Goal: Communication & Community: Answer question/provide support

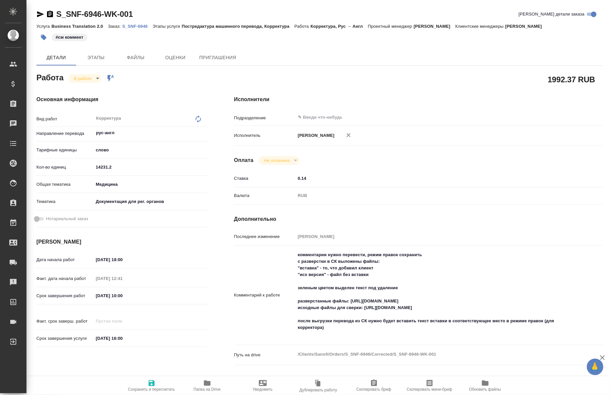
type textarea "x"
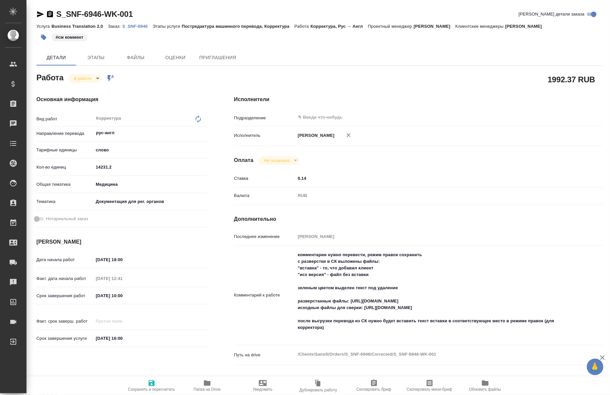
type textarea "x"
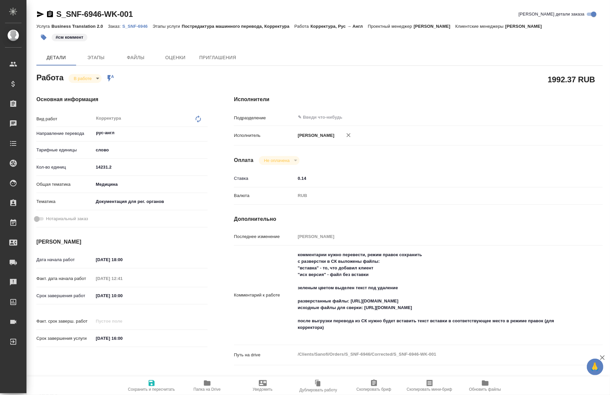
type textarea "x"
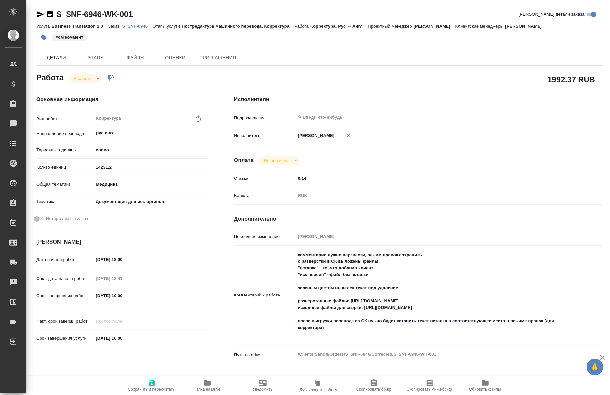
type textarea "x"
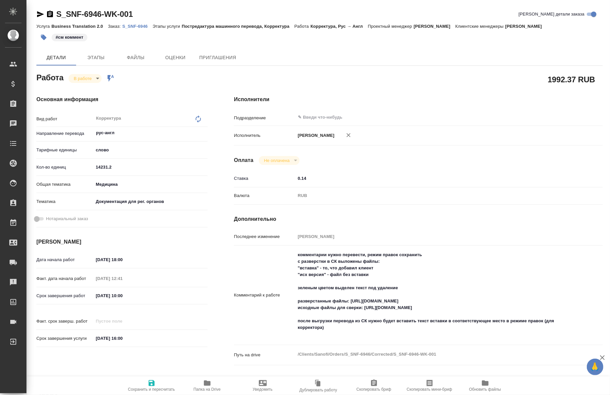
click at [134, 26] on p "S_SNF-6946" at bounding box center [137, 26] width 30 height 5
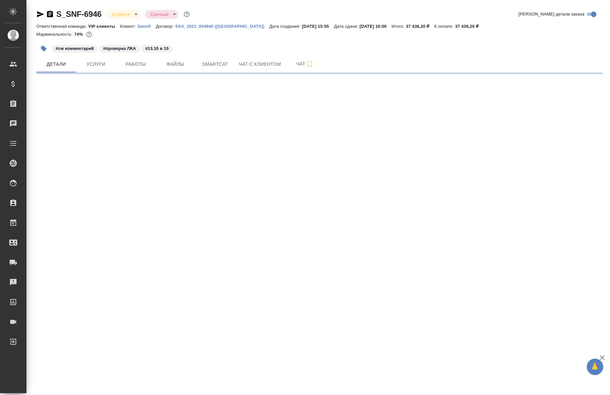
select select "RU"
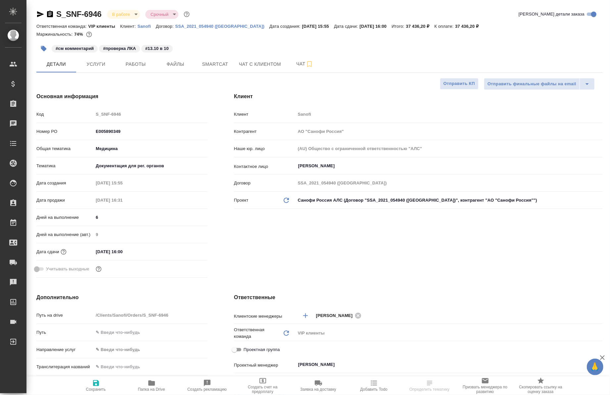
type textarea "x"
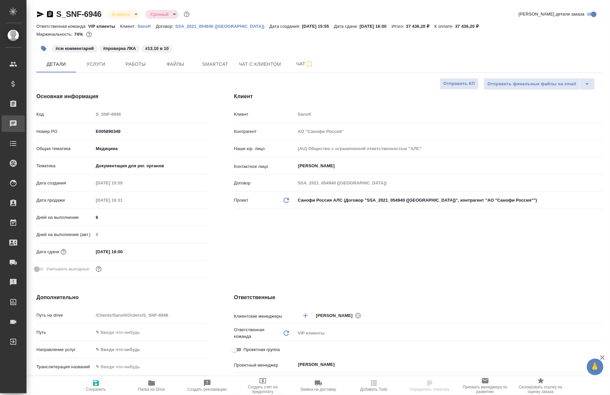
type textarea "x"
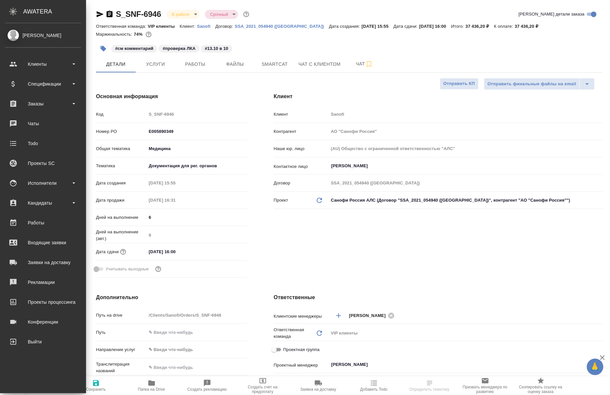
type textarea "x"
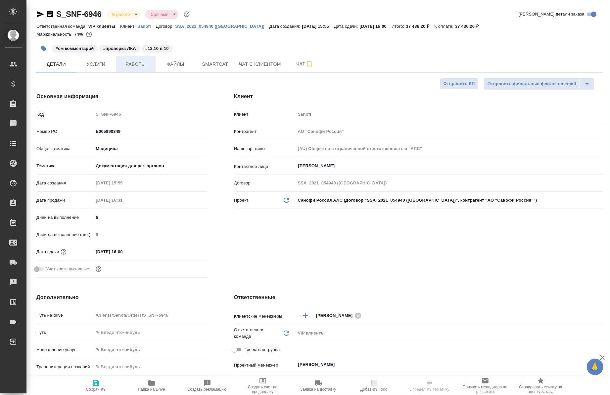
click at [137, 68] on span "Работы" at bounding box center [136, 64] width 32 height 8
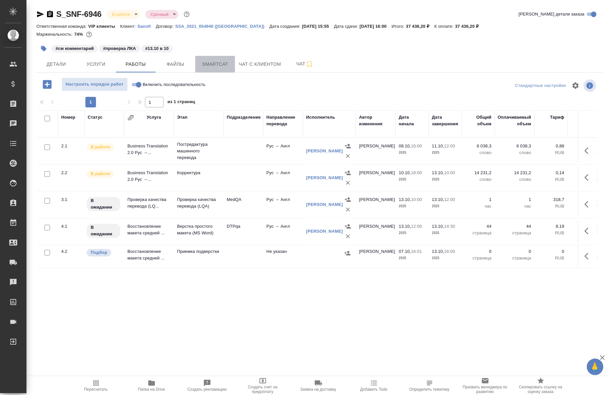
click at [215, 67] on span "Smartcat" at bounding box center [215, 64] width 32 height 8
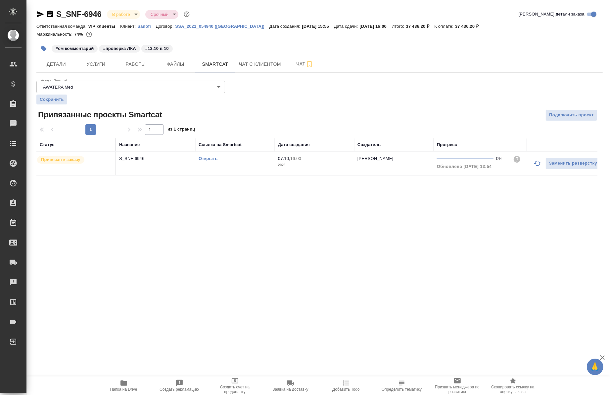
click at [213, 160] on link "Открыть" at bounding box center [208, 158] width 19 height 5
click at [145, 68] on button "Работы" at bounding box center [136, 64] width 40 height 17
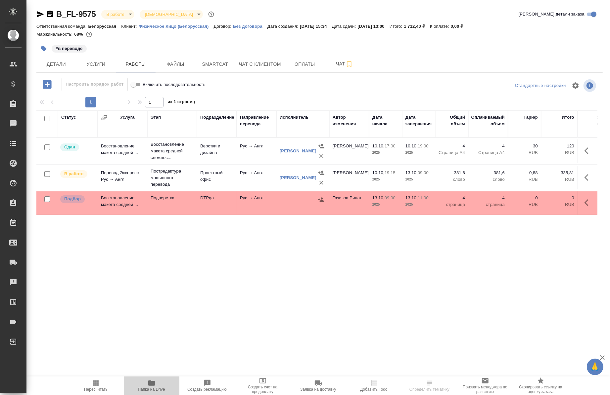
click at [148, 391] on span "Папка на Drive" at bounding box center [151, 389] width 27 height 5
click at [217, 65] on span "Smartcat" at bounding box center [215, 64] width 32 height 8
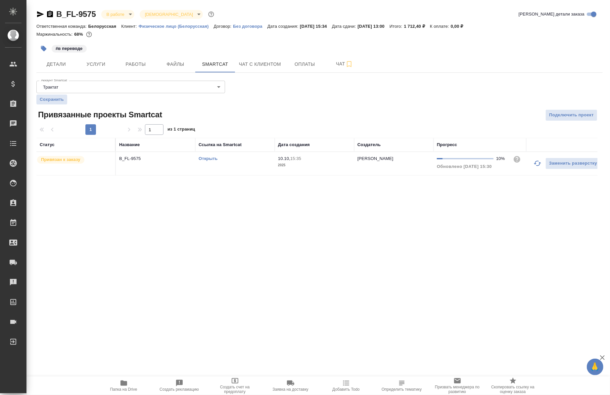
click at [536, 166] on icon "button" at bounding box center [537, 163] width 7 height 5
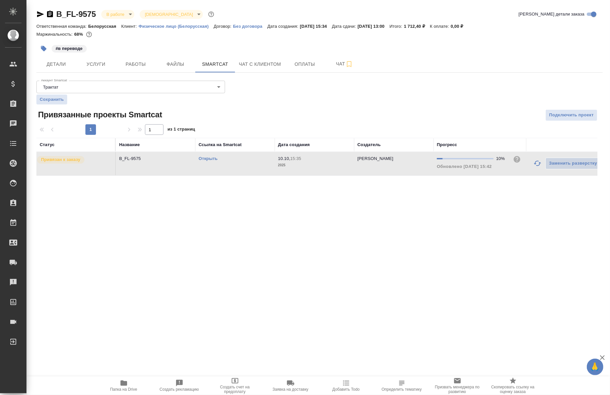
click at [208, 156] on link "Открыть" at bounding box center [208, 158] width 19 height 5
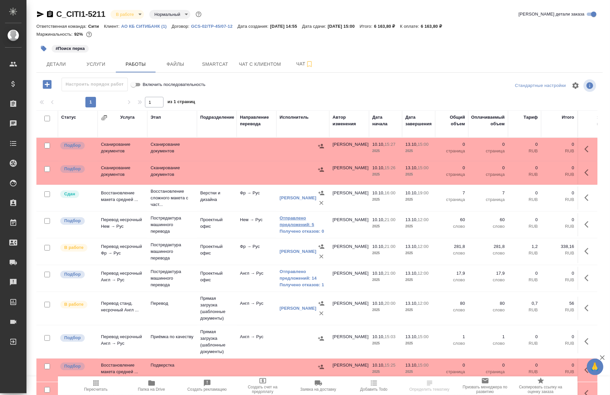
click at [297, 224] on link "Отправлено предложений: 5" at bounding box center [303, 221] width 46 height 13
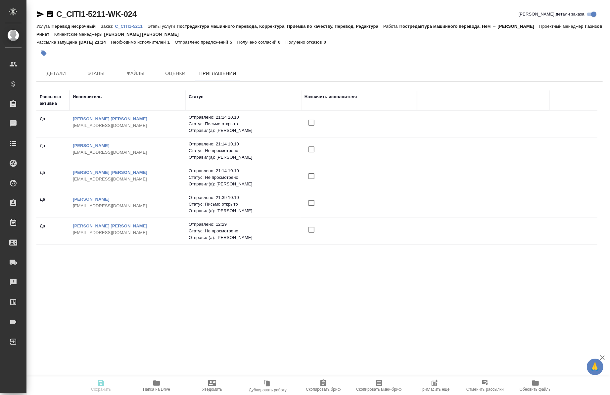
click at [438, 379] on button "Пригласить еще" at bounding box center [435, 386] width 56 height 19
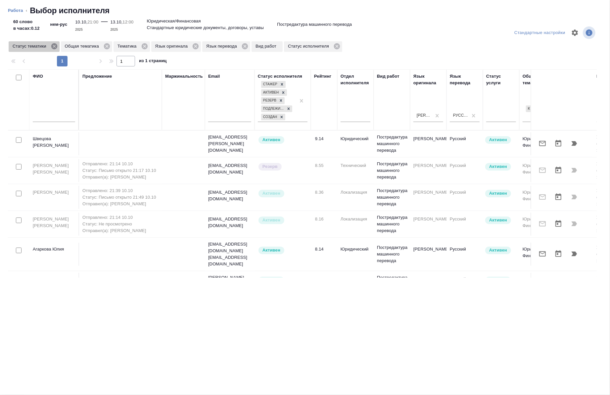
click at [51, 50] on icon at bounding box center [54, 46] width 7 height 7
click at [55, 44] on icon at bounding box center [55, 46] width 6 height 6
click at [40, 49] on icon at bounding box center [40, 46] width 6 height 6
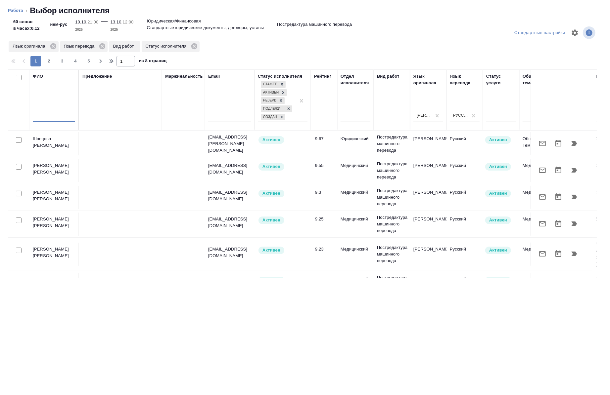
click at [47, 118] on input "text" at bounding box center [54, 118] width 42 height 8
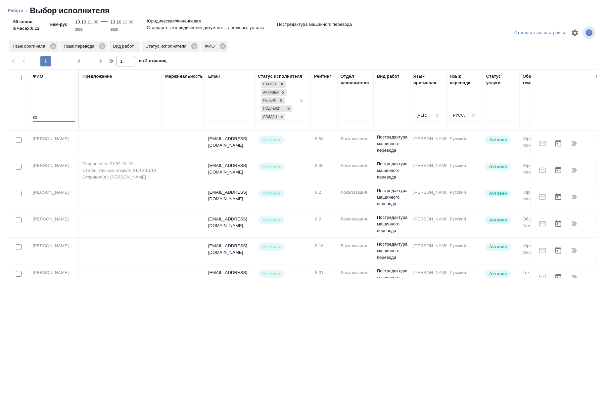
type input "к"
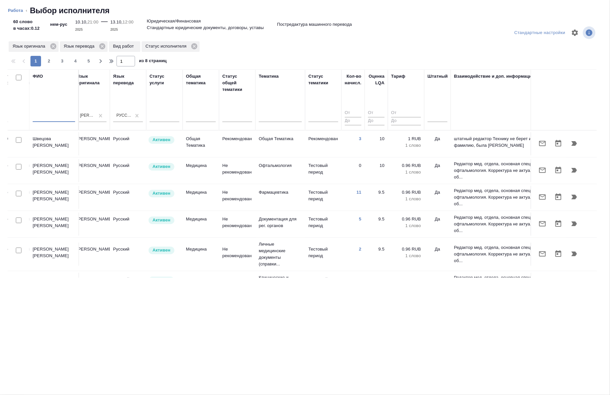
scroll to position [0, 337]
click at [18, 195] on input "checkbox" at bounding box center [19, 194] width 6 height 6
checkbox input "true"
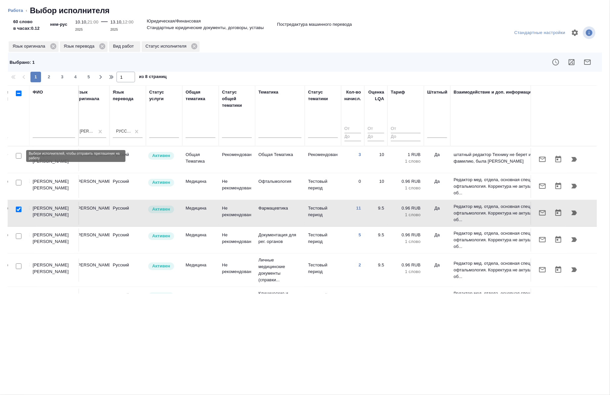
click at [19, 158] on input "checkbox" at bounding box center [19, 156] width 6 height 6
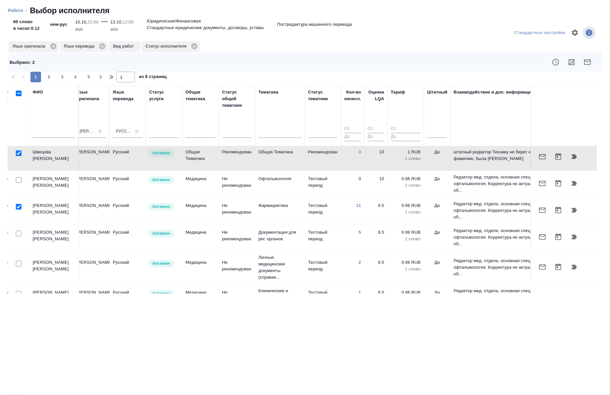
scroll to position [4, 337]
click at [18, 153] on input "checkbox" at bounding box center [19, 152] width 6 height 6
checkbox input "false"
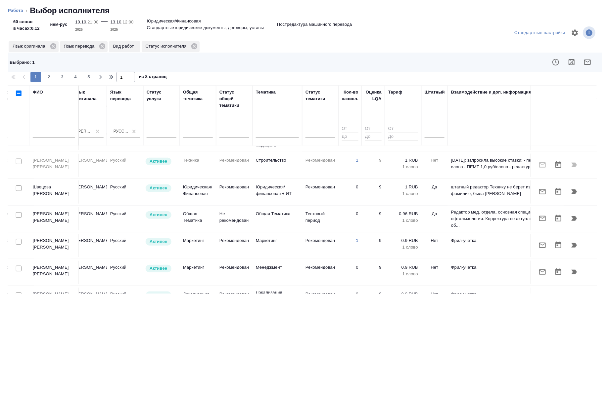
scroll to position [481, 340]
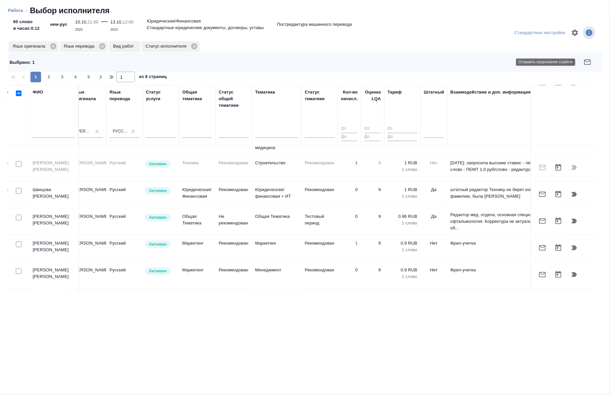
click at [586, 65] on icon "button" at bounding box center [587, 62] width 8 height 8
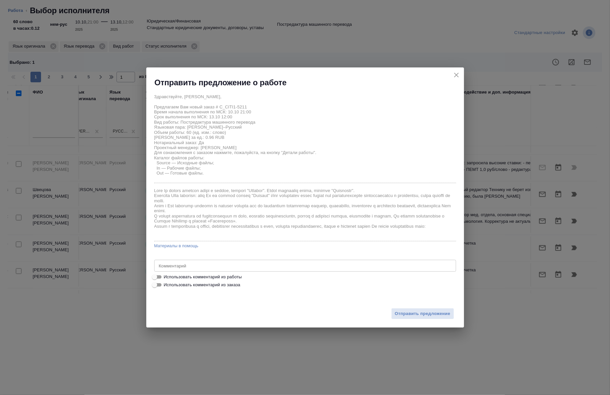
click at [176, 277] on span "Использовать комментарий из работы" at bounding box center [203, 277] width 78 height 7
click at [166, 277] on input "Использовать комментарий из работы" at bounding box center [155, 277] width 24 height 8
checkbox input "true"
type textarea "под нот"
click at [405, 320] on div "Отправить предложение" at bounding box center [305, 310] width 318 height 36
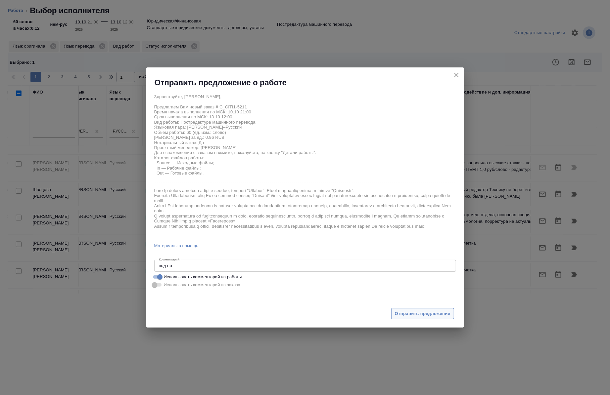
click at [402, 314] on span "Отправить предложение" at bounding box center [423, 314] width 56 height 8
